Goal: Task Accomplishment & Management: Use online tool/utility

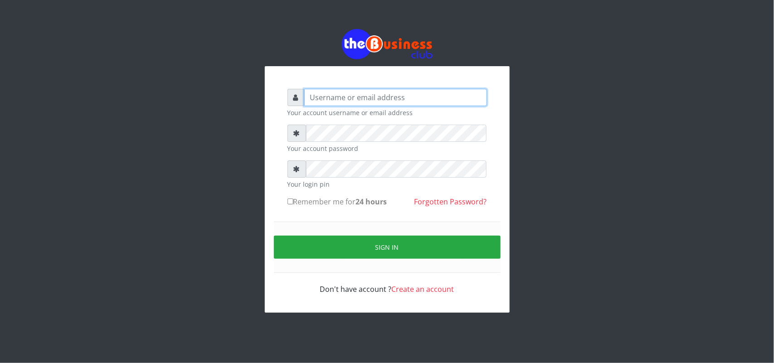
type input "uwa"
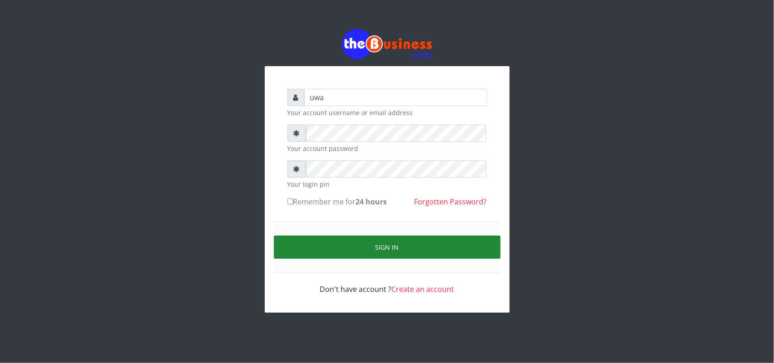
click at [411, 243] on button "Sign in" at bounding box center [387, 247] width 227 height 23
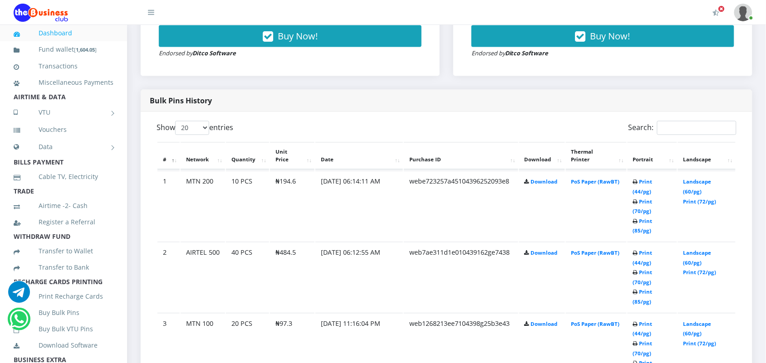
scroll to position [408, 0]
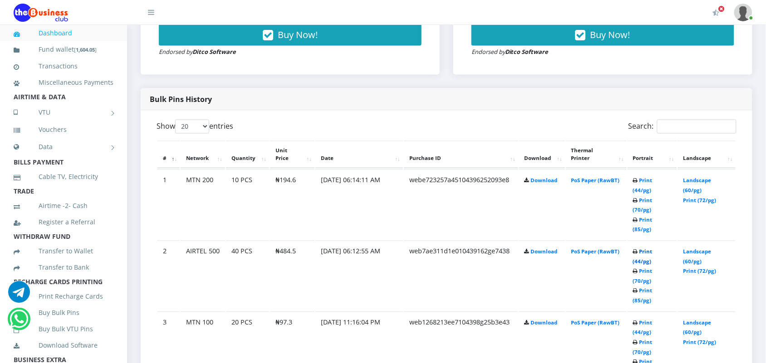
click at [642, 249] on link "Print (44/pg)" at bounding box center [643, 257] width 20 height 17
click at [643, 180] on link "Print (44/pg)" at bounding box center [643, 185] width 20 height 17
